Goal: Task Accomplishment & Management: Complete application form

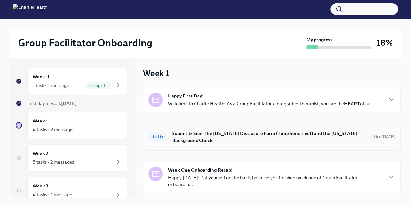
scroll to position [14, 0]
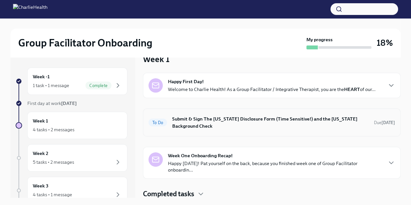
click at [215, 124] on h6 "Submit & Sign The [US_STATE] Disclosure Form (Time Sensitive!) and the [US_STAT…" at bounding box center [270, 122] width 196 height 14
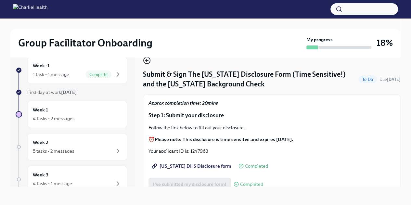
click at [148, 58] on icon "button" at bounding box center [147, 60] width 8 height 8
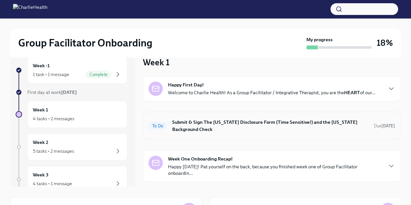
scroll to position [14, 0]
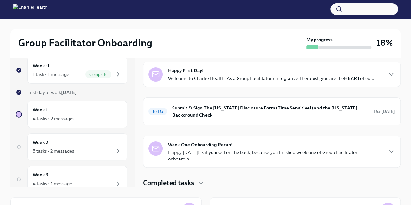
click at [236, 147] on div "Week One Onboarding Recap! Happy [DATE]! Pat yourself on the back, because you …" at bounding box center [275, 151] width 214 height 21
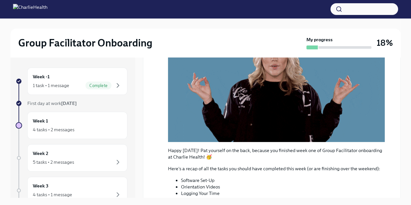
scroll to position [0, 0]
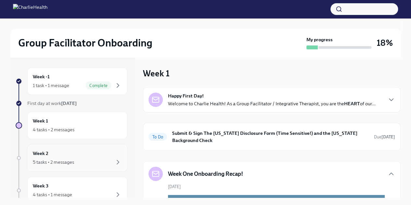
click at [66, 160] on div "5 tasks • 2 messages" at bounding box center [53, 162] width 41 height 6
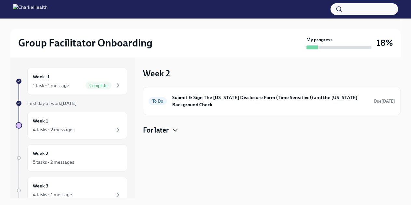
click at [177, 131] on icon "button" at bounding box center [175, 130] width 8 height 8
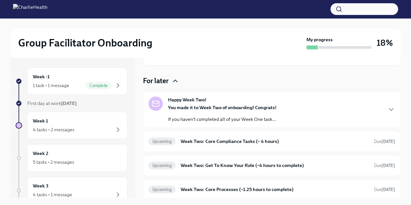
scroll to position [50, 0]
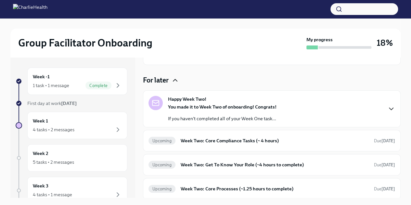
click at [387, 107] on icon "button" at bounding box center [391, 109] width 8 height 8
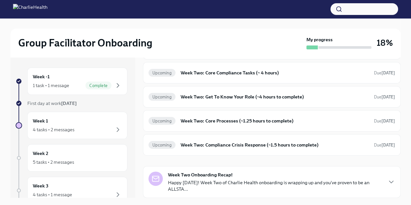
scroll to position [296, 0]
click at [273, 76] on h6 "Week Two: Core Compliance Tasks (~ 4 hours)" at bounding box center [274, 72] width 188 height 7
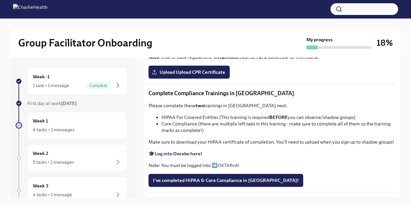
scroll to position [306, 0]
click at [238, 37] on strong "Complete your CPR & First Aid training HERE" at bounding box center [203, 34] width 97 height 6
click at [204, 75] on span "Upload Upload CPR Certificate" at bounding box center [189, 72] width 72 height 6
click at [0, 0] on input "Upload Upload CPR Certificate" at bounding box center [0, 0] width 0 height 0
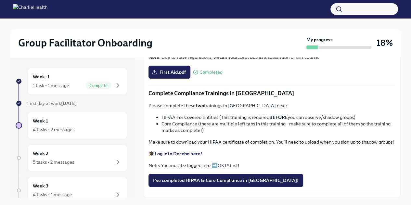
scroll to position [407, 0]
